Goal: Task Accomplishment & Management: Manage account settings

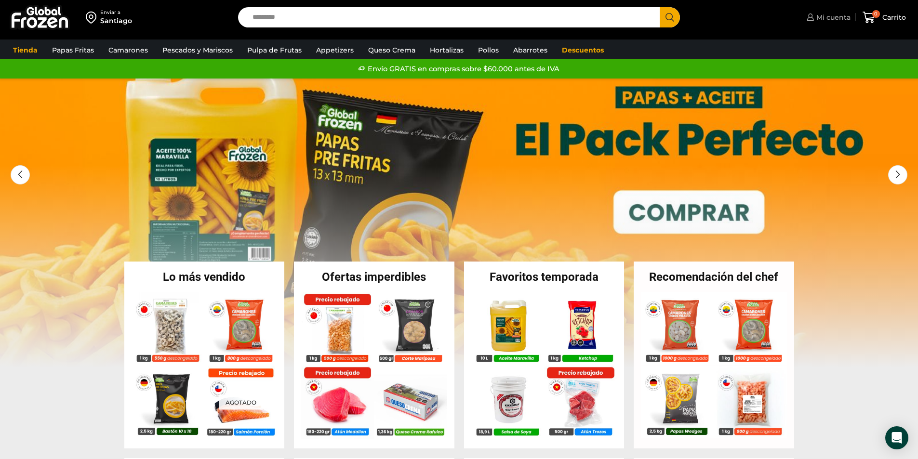
click at [812, 16] on icon at bounding box center [809, 16] width 7 height 7
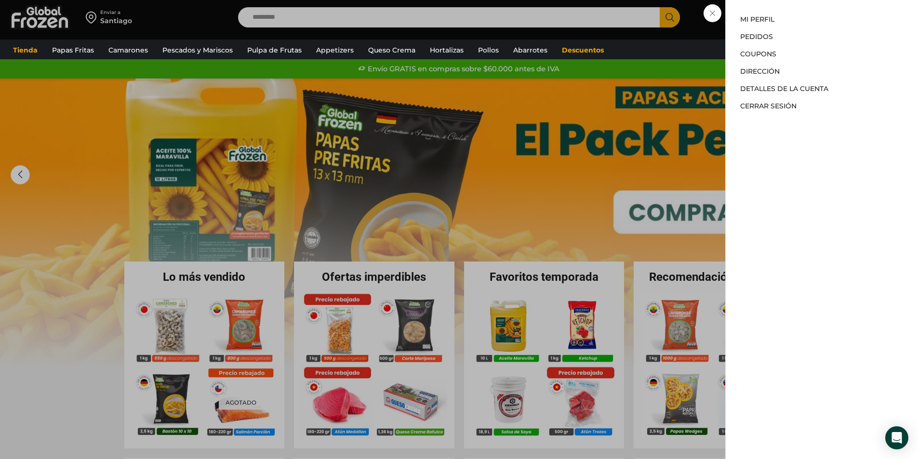
click at [804, 13] on div "Mi cuenta Mi cuenta Mi perfil Pedidos Descargas Coupons Dirección Detalles de l…" at bounding box center [827, 17] width 46 height 19
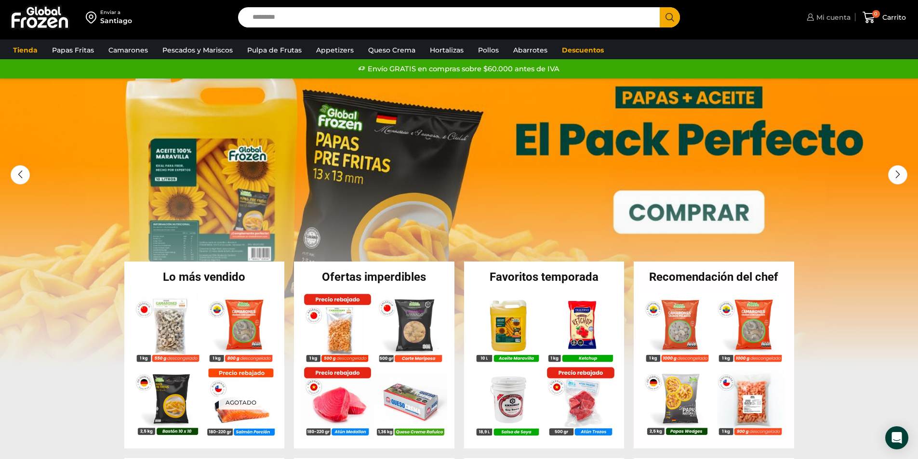
click at [834, 14] on span "Mi cuenta" at bounding box center [832, 18] width 37 height 10
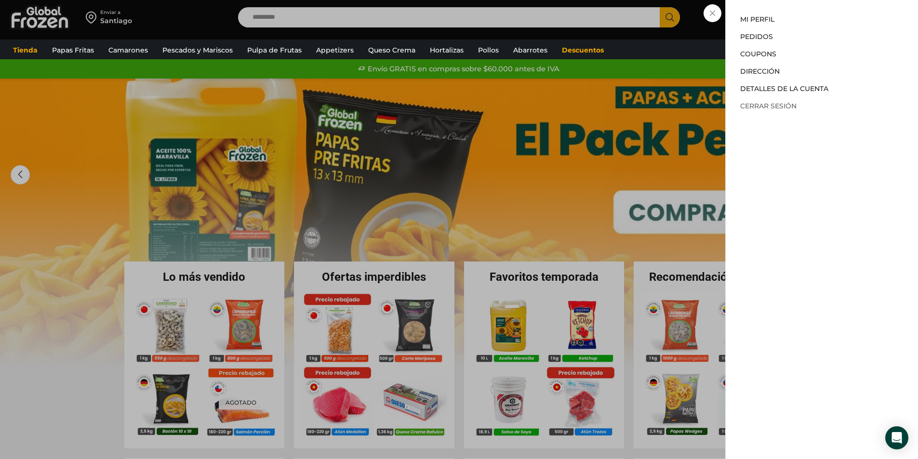
click at [770, 106] on link "Cerrar sesión" at bounding box center [768, 106] width 56 height 9
click at [780, 104] on link "Cerrar sesión" at bounding box center [768, 106] width 56 height 9
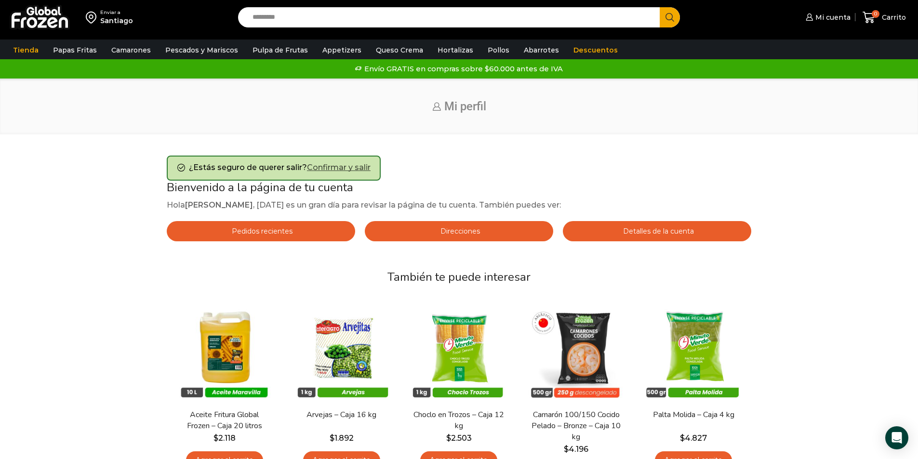
click at [339, 170] on link "Confirmar y salir" at bounding box center [339, 167] width 64 height 9
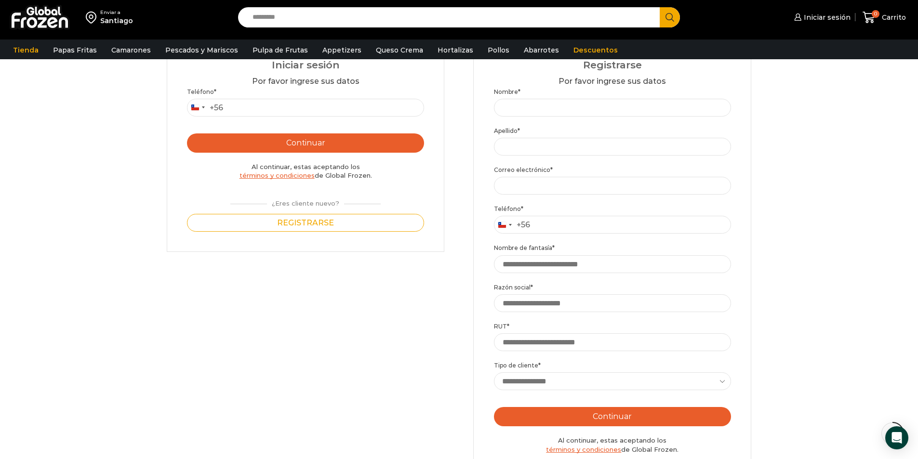
scroll to position [96, 0]
